Goal: Task Accomplishment & Management: Complete application form

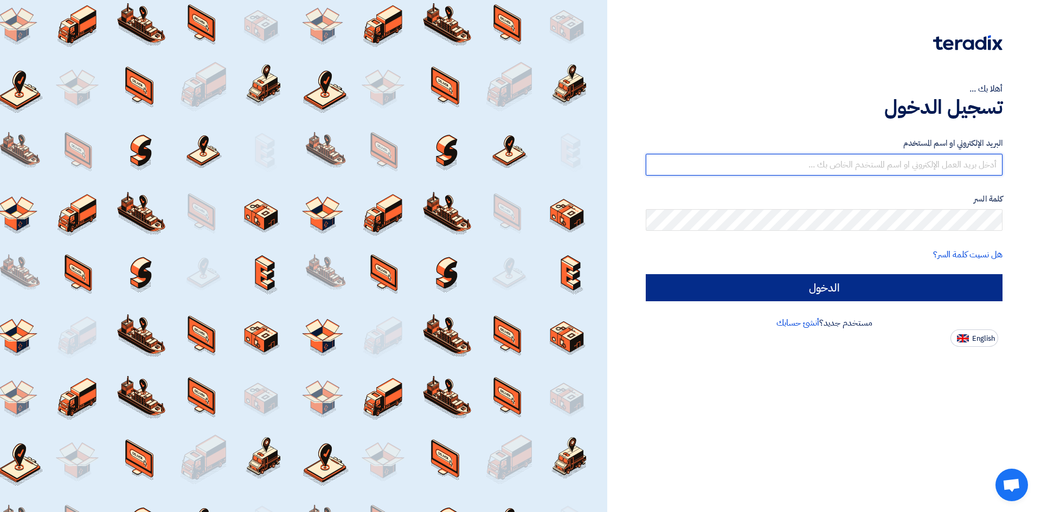
type input "[EMAIL_ADDRESS][DOMAIN_NAME]"
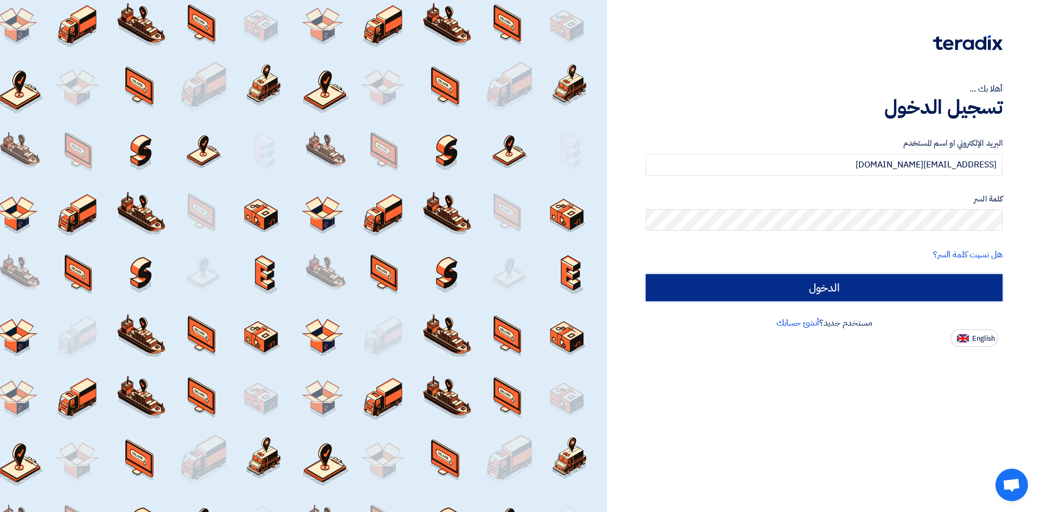
click at [818, 285] on input "الدخول" at bounding box center [824, 287] width 357 height 27
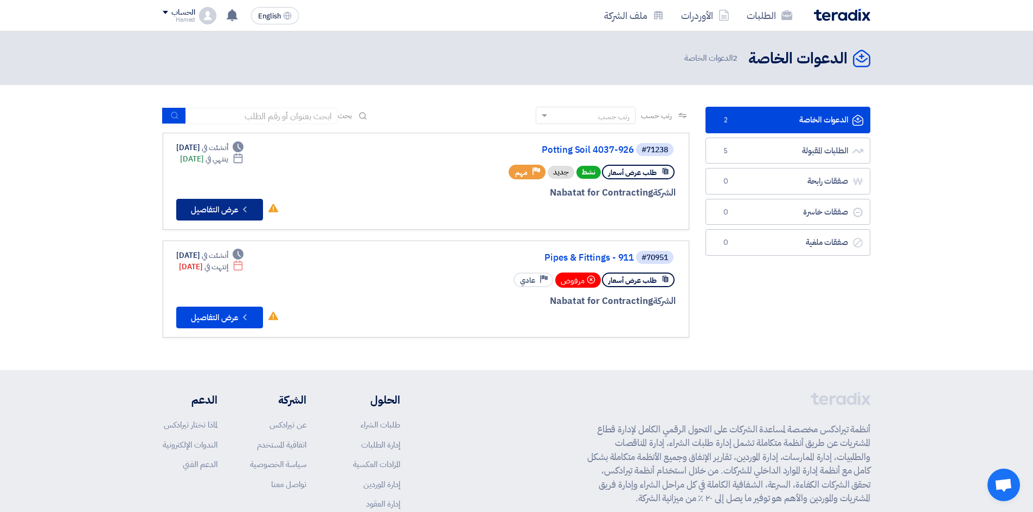
click at [229, 210] on button "Check details عرض التفاصيل" at bounding box center [219, 210] width 87 height 22
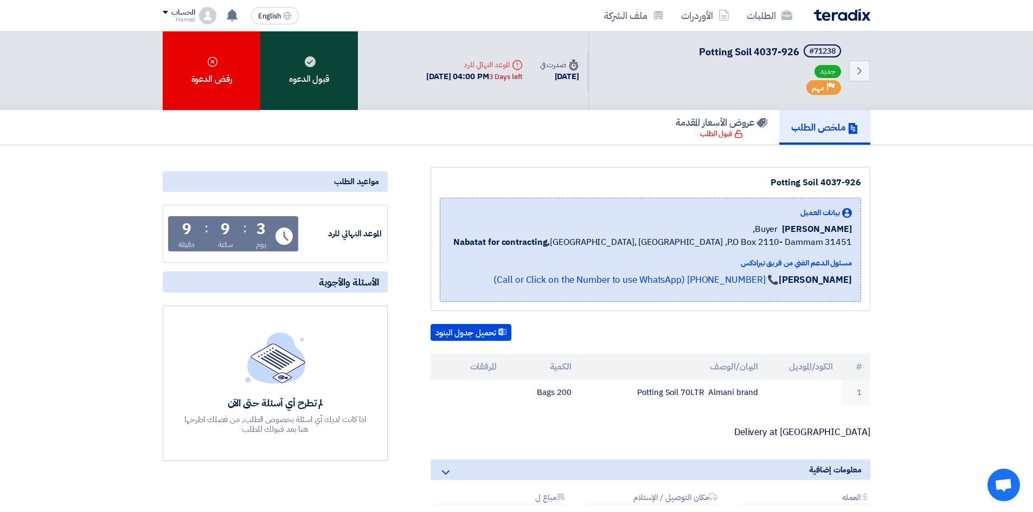
click at [321, 68] on div "قبول الدعوه" at bounding box center [309, 70] width 98 height 79
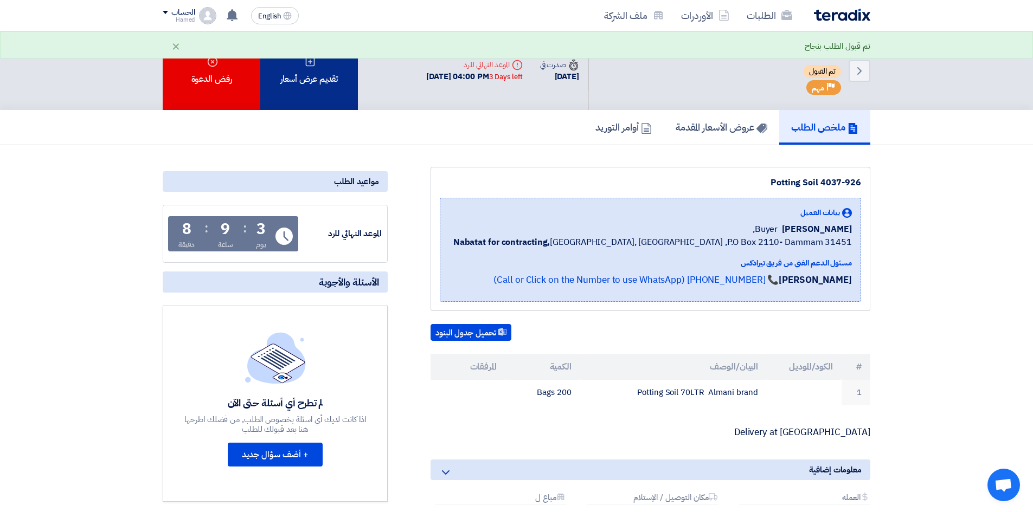
click at [321, 78] on div "تقديم عرض أسعار" at bounding box center [309, 70] width 98 height 79
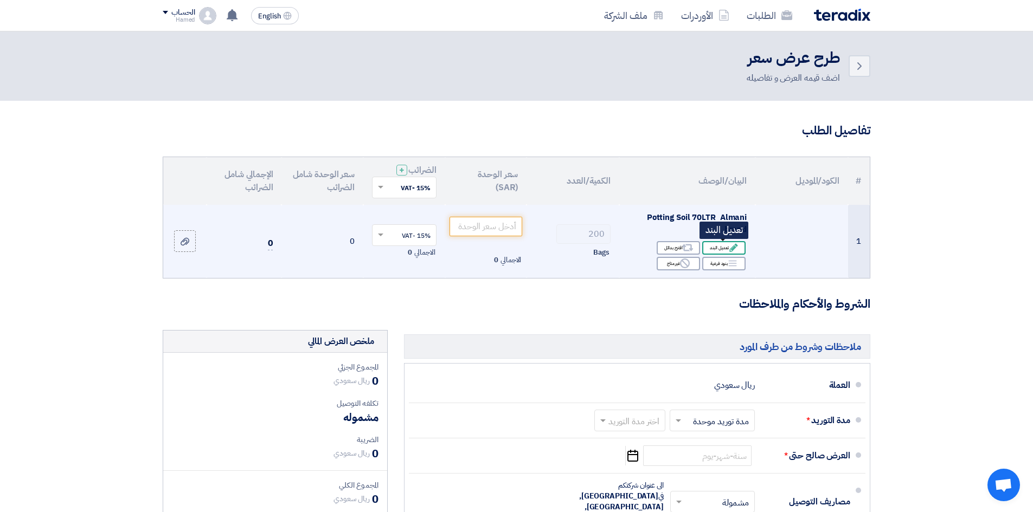
click at [723, 248] on div "Edit تعديل البند" at bounding box center [723, 248] width 43 height 14
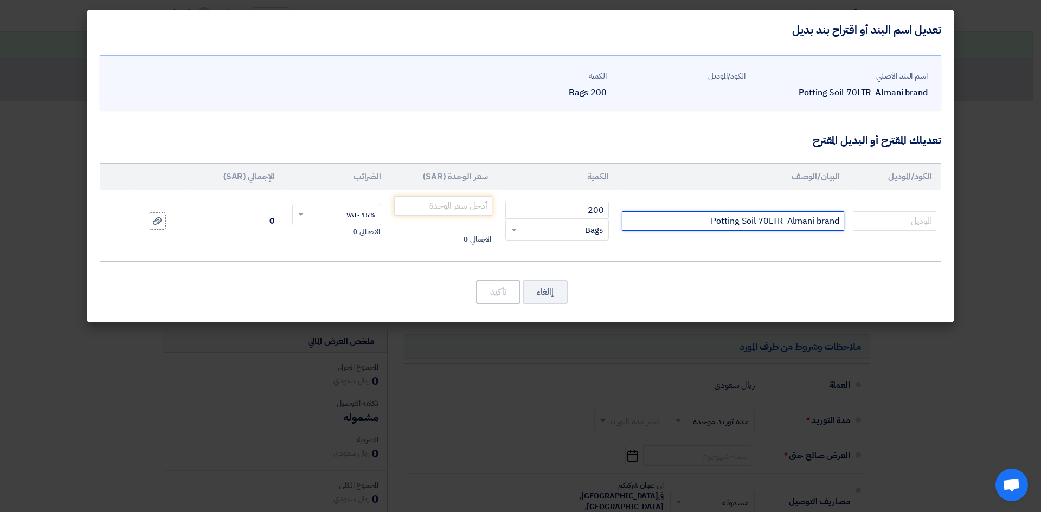
click at [759, 220] on input "Potting Soil 70LTR Almani brand" at bounding box center [733, 221] width 222 height 20
type input "Potting Soil 80LTR Almani brand"
click at [892, 221] on input "text" at bounding box center [894, 221] width 83 height 20
type input "STENDER"
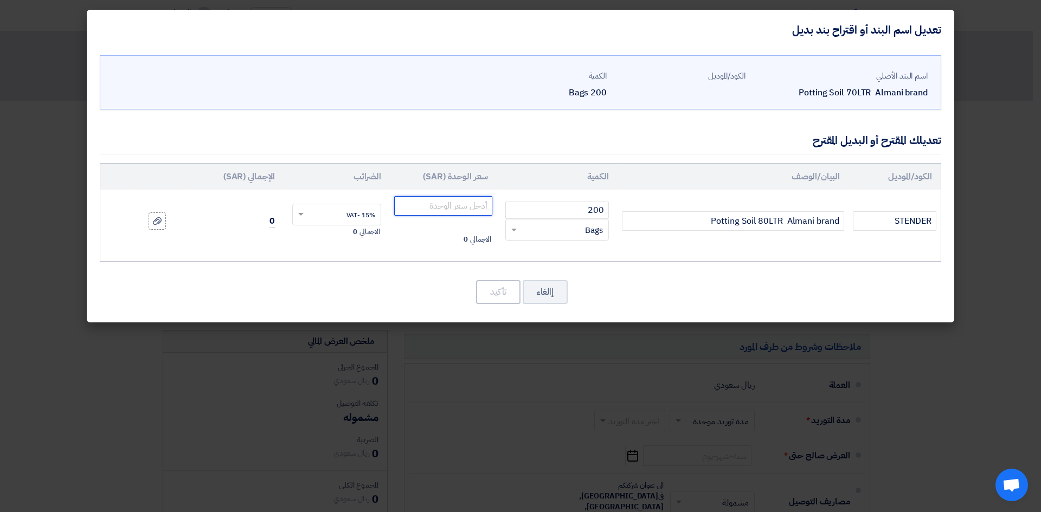
click at [475, 206] on input "number" at bounding box center [443, 206] width 98 height 20
type input "46"
click at [501, 292] on button "تأكيد" at bounding box center [498, 292] width 44 height 24
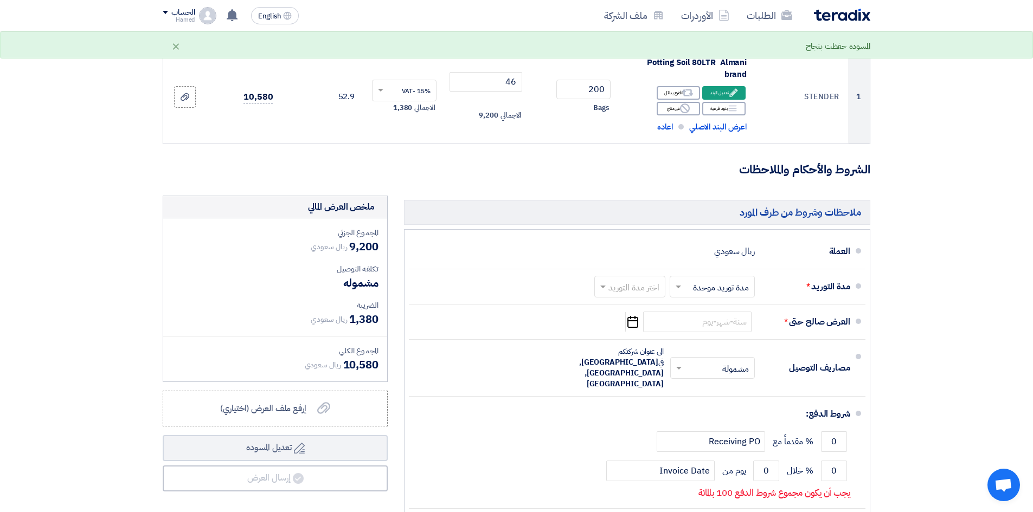
scroll to position [182, 0]
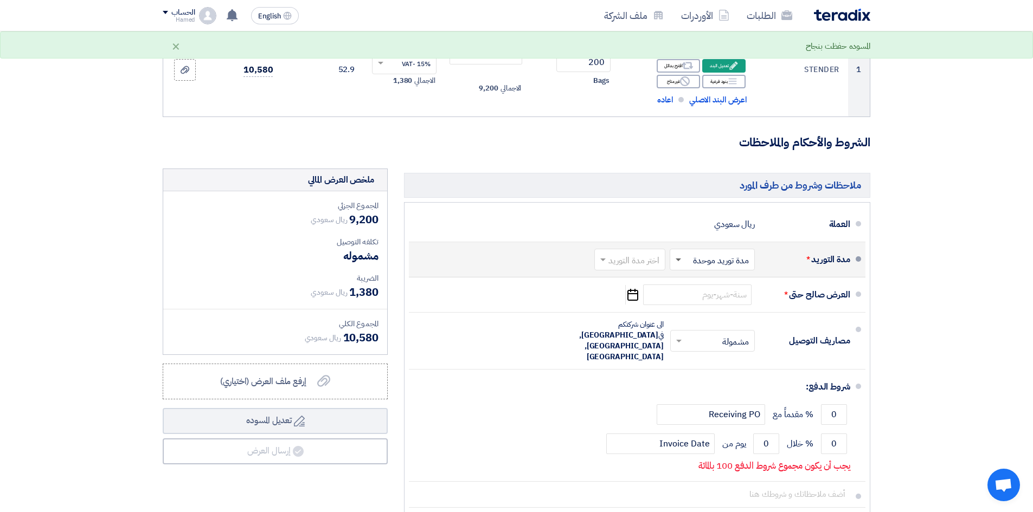
click at [677, 259] on span at bounding box center [678, 261] width 5 height 4
click at [603, 259] on span at bounding box center [602, 260] width 5 height 3
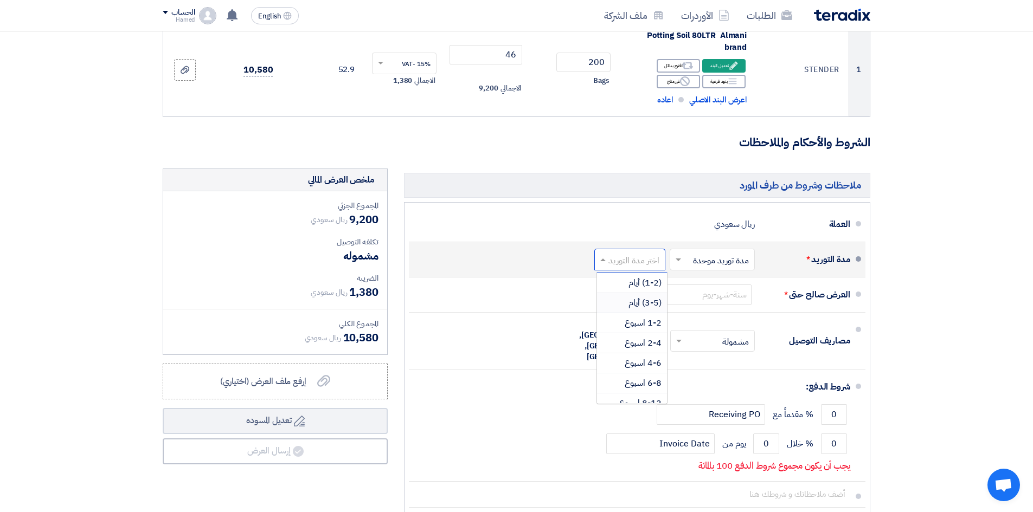
click at [639, 301] on span "(3-5) أيام" at bounding box center [644, 303] width 33 height 13
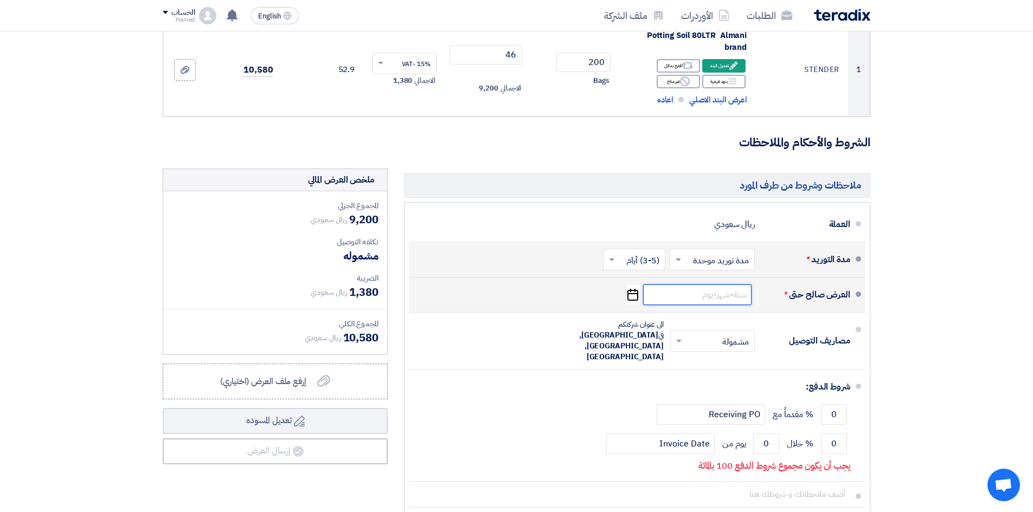
click at [727, 297] on input at bounding box center [697, 295] width 108 height 21
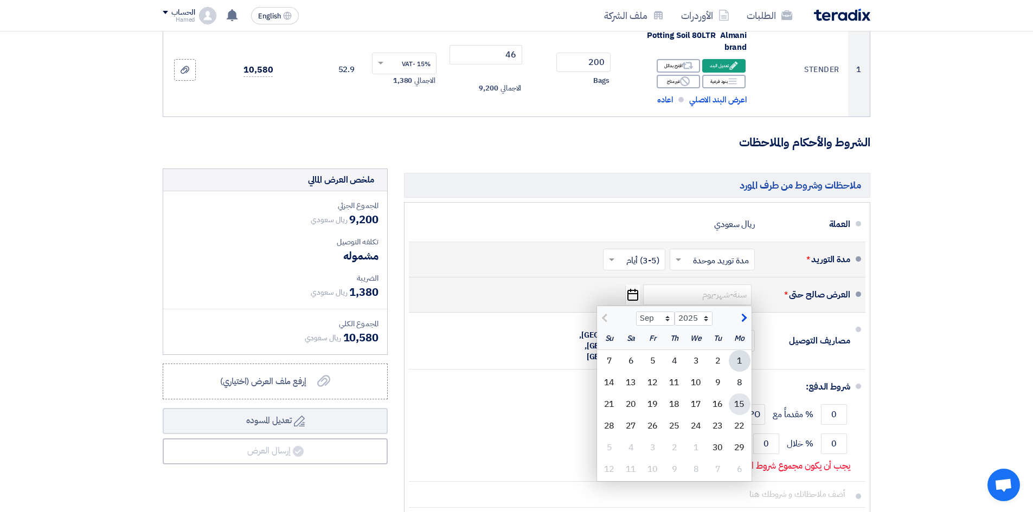
click at [742, 403] on div "15" at bounding box center [740, 405] width 22 height 22
type input "[DATE]"
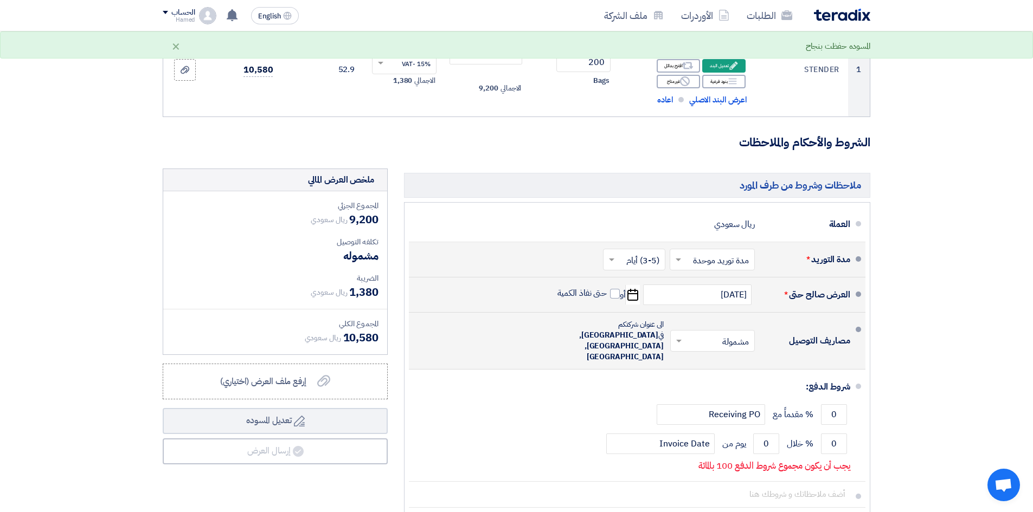
click at [738, 334] on input "text" at bounding box center [710, 342] width 79 height 16
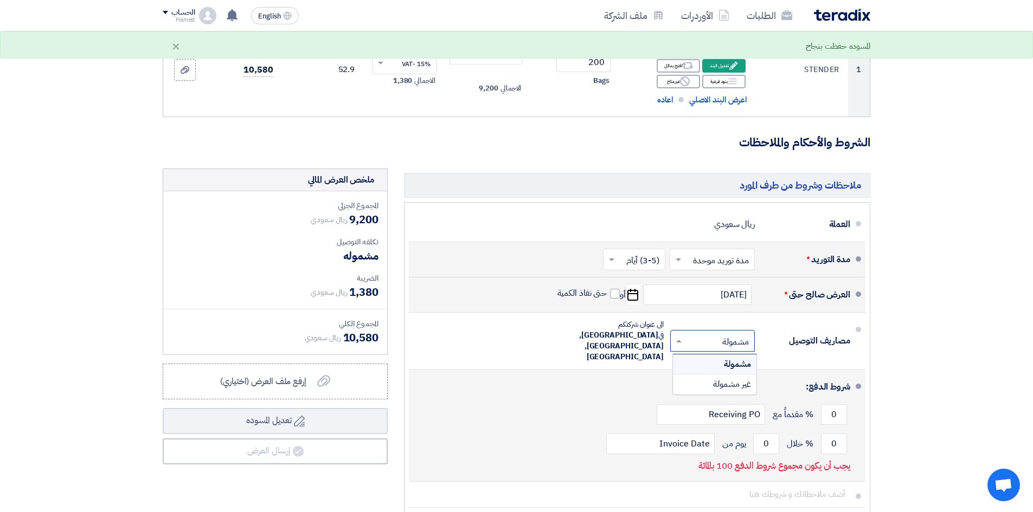
click at [648, 370] on li "شروط الدفع: 0 % مقدماً مع Receiving PO 0 % خلال 0 Invoice Date" at bounding box center [637, 426] width 457 height 112
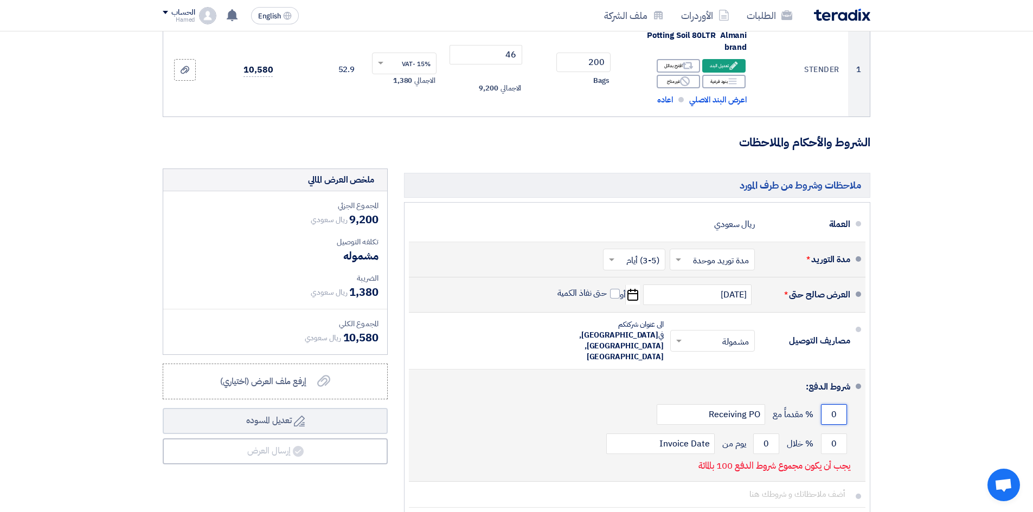
drag, startPoint x: 840, startPoint y: 390, endPoint x: 833, endPoint y: 393, distance: 7.4
click at [833, 404] on input "0" at bounding box center [834, 414] width 26 height 21
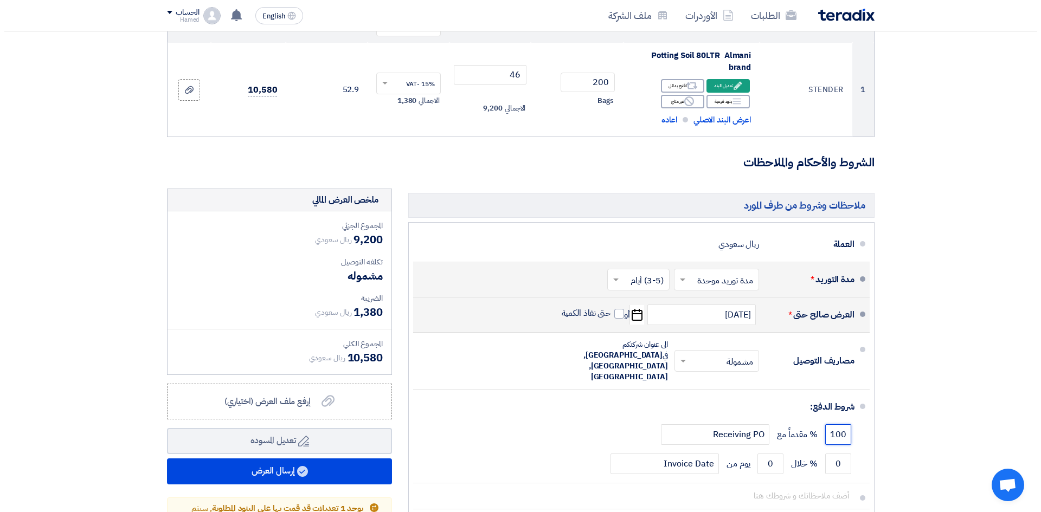
scroll to position [189, 0]
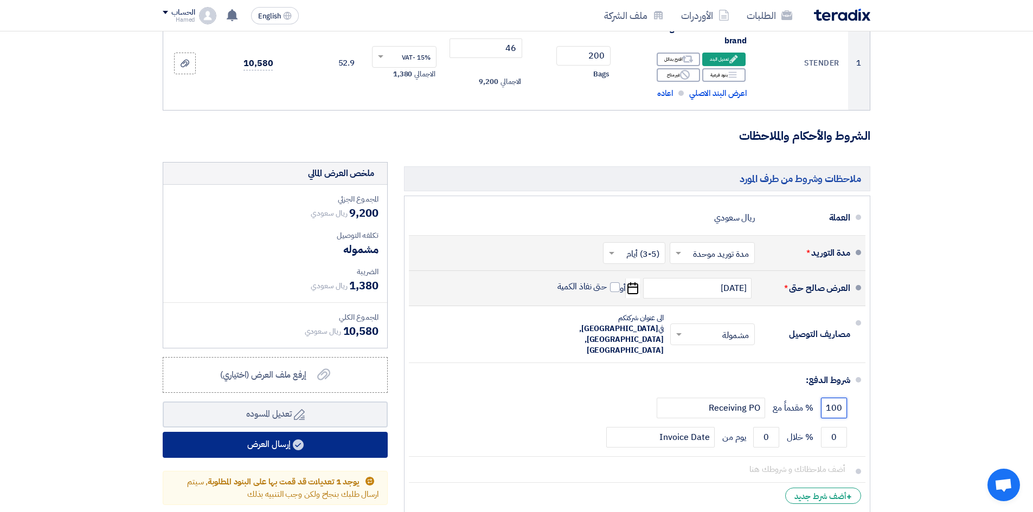
type input "100"
click at [280, 447] on button "إرسال العرض" at bounding box center [275, 445] width 225 height 26
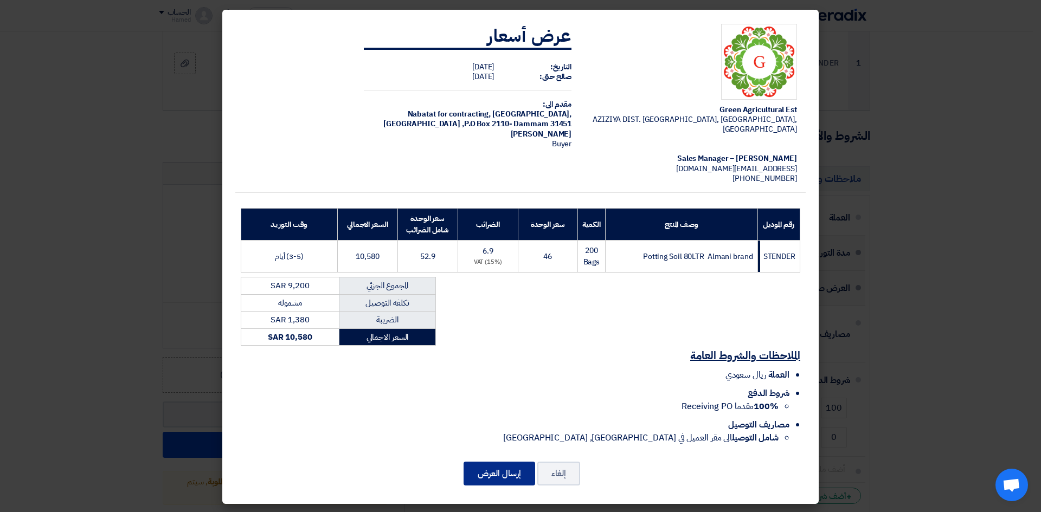
click at [500, 465] on button "إرسال العرض" at bounding box center [500, 474] width 72 height 24
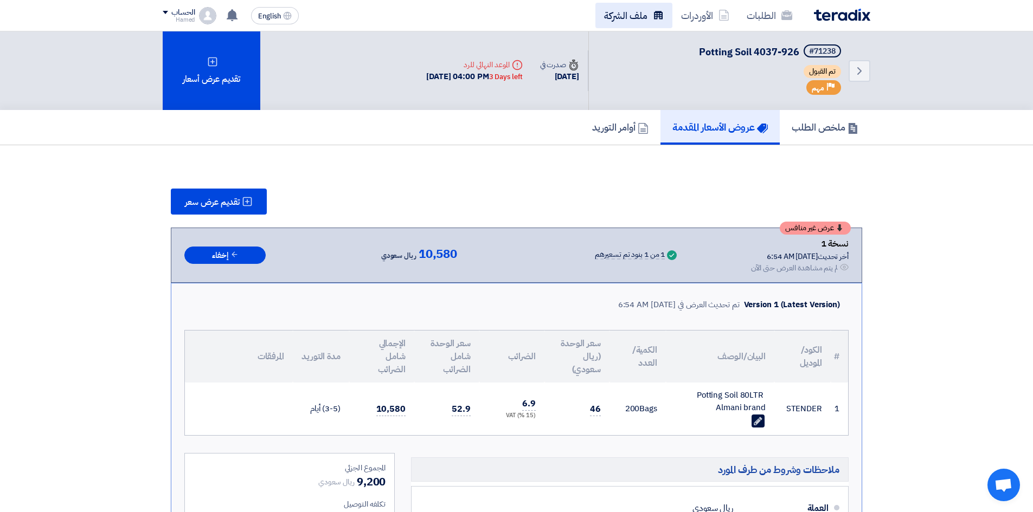
click at [633, 15] on link "ملف الشركة" at bounding box center [633, 15] width 77 height 25
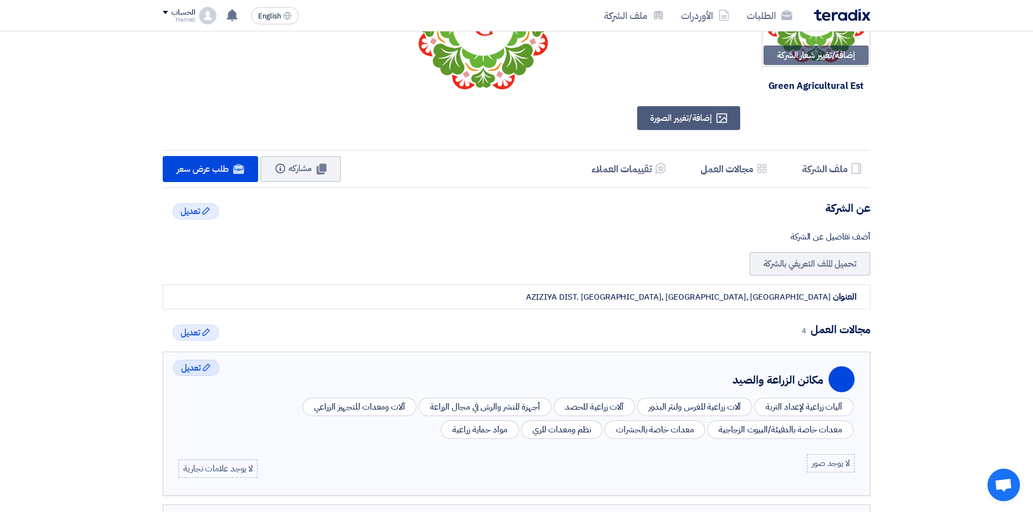
scroll to position [85, 0]
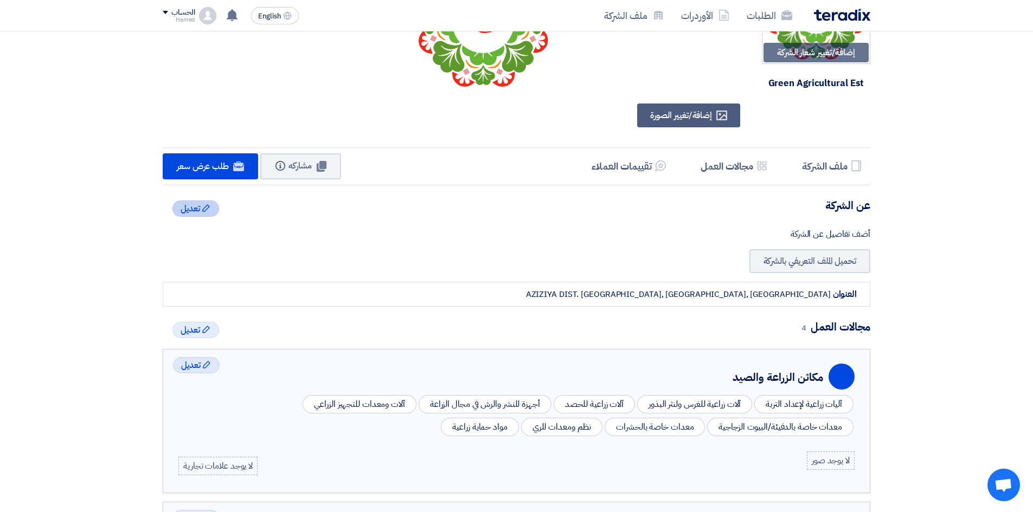
click at [196, 209] on span "تعديل" at bounding box center [191, 208] width 20 height 13
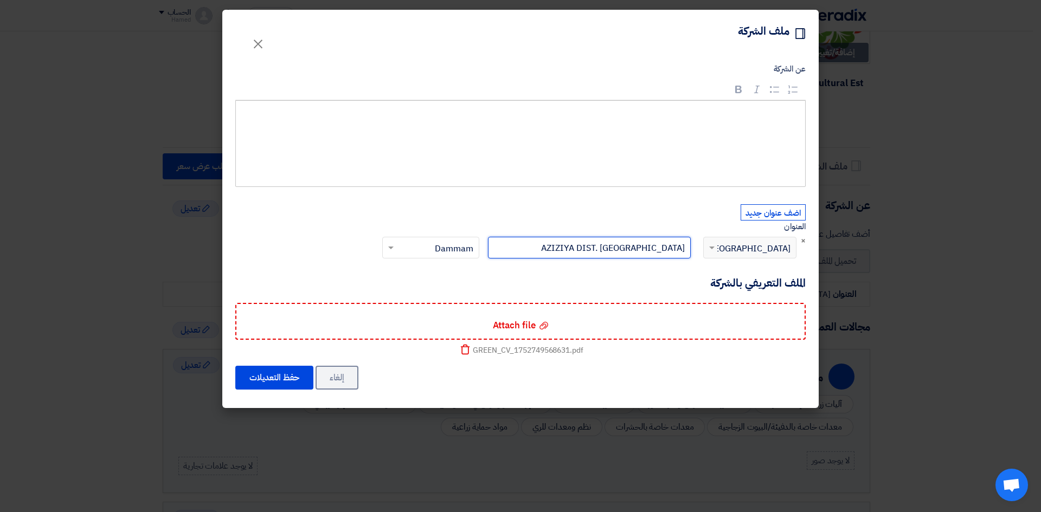
drag, startPoint x: 684, startPoint y: 247, endPoint x: 545, endPoint y: 247, distance: 138.8
click at [545, 247] on input "AZIZIYA DIST. [GEOGRAPHIC_DATA]" at bounding box center [589, 248] width 203 height 22
type input "a"
type input "Aziziya Dis. [GEOGRAPHIC_DATA]"
click at [288, 380] on button "حفظ التعديلات" at bounding box center [274, 378] width 78 height 24
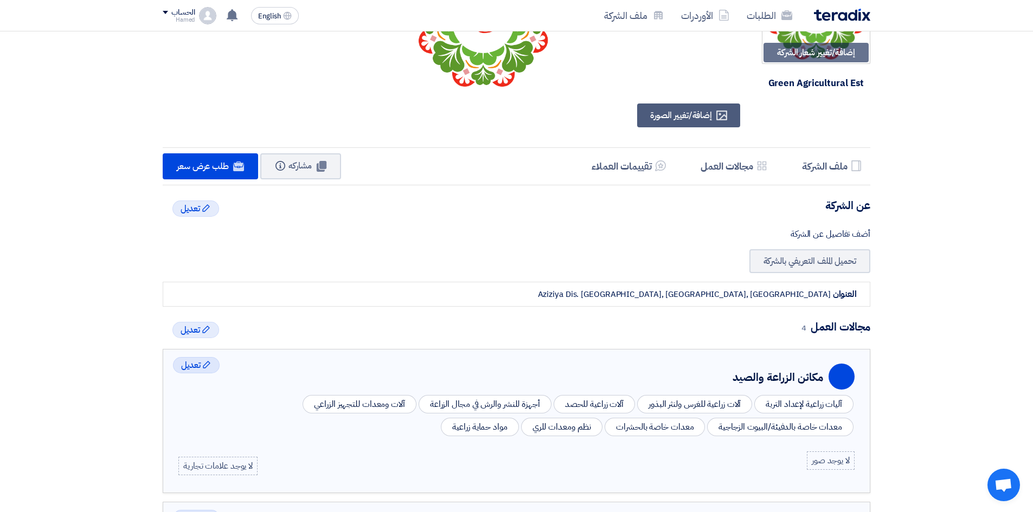
scroll to position [0, 0]
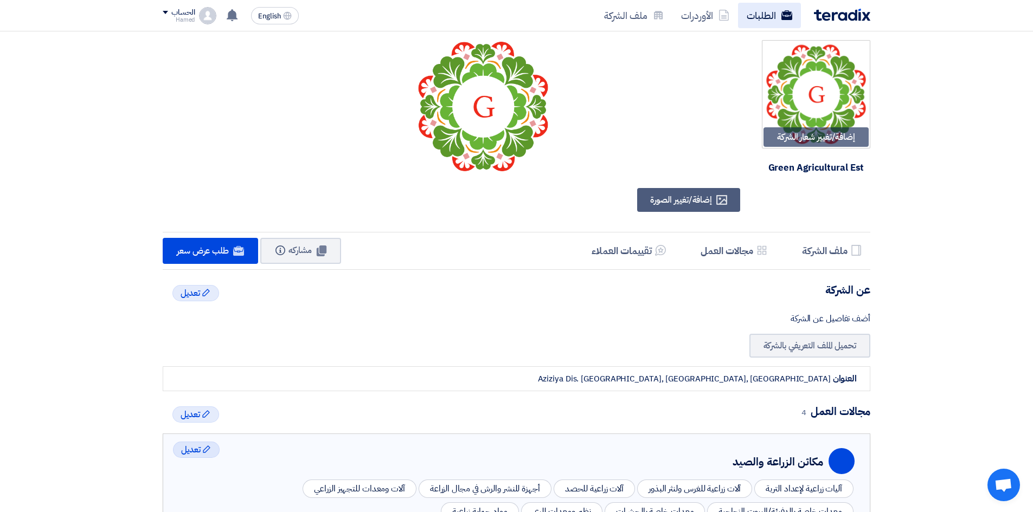
click at [759, 14] on link "الطلبات" at bounding box center [769, 15] width 63 height 25
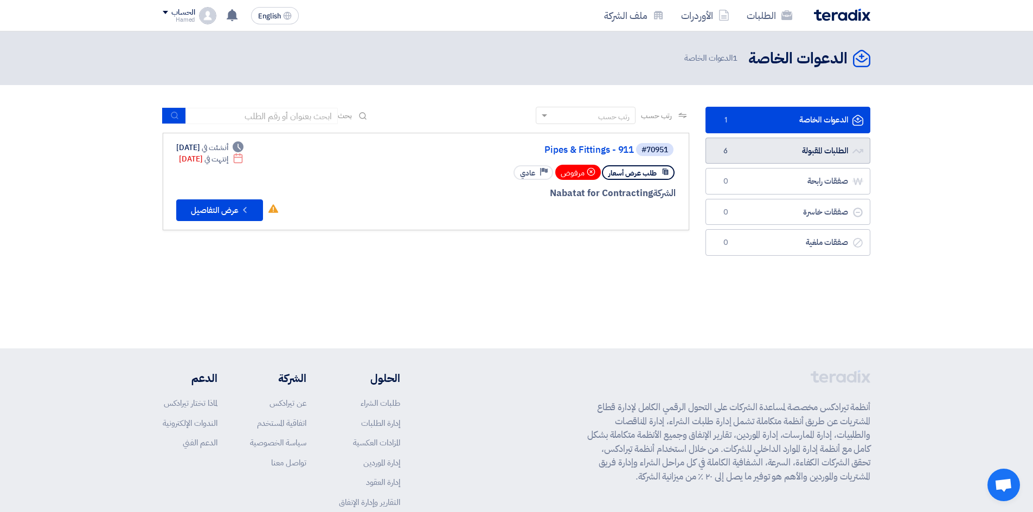
click at [813, 151] on link "الطلبات المقبولة الطلبات المقبولة 6" at bounding box center [787, 151] width 165 height 27
